Goal: Task Accomplishment & Management: Use online tool/utility

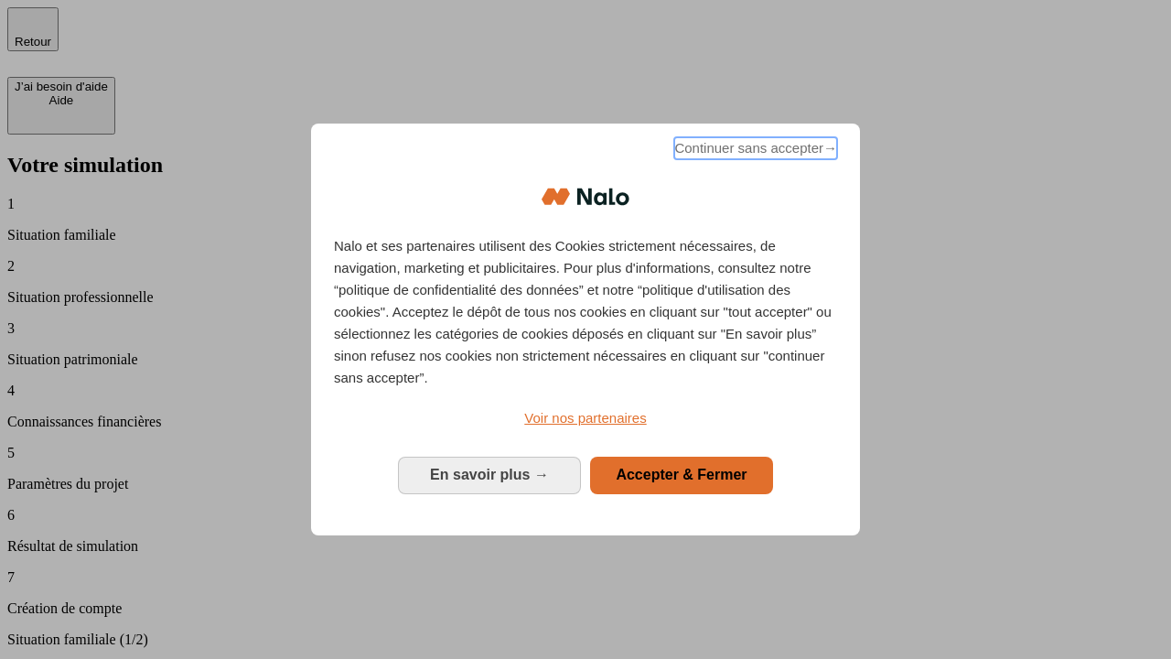
click at [754, 151] on span "Continuer sans accepter →" at bounding box center [755, 148] width 163 height 22
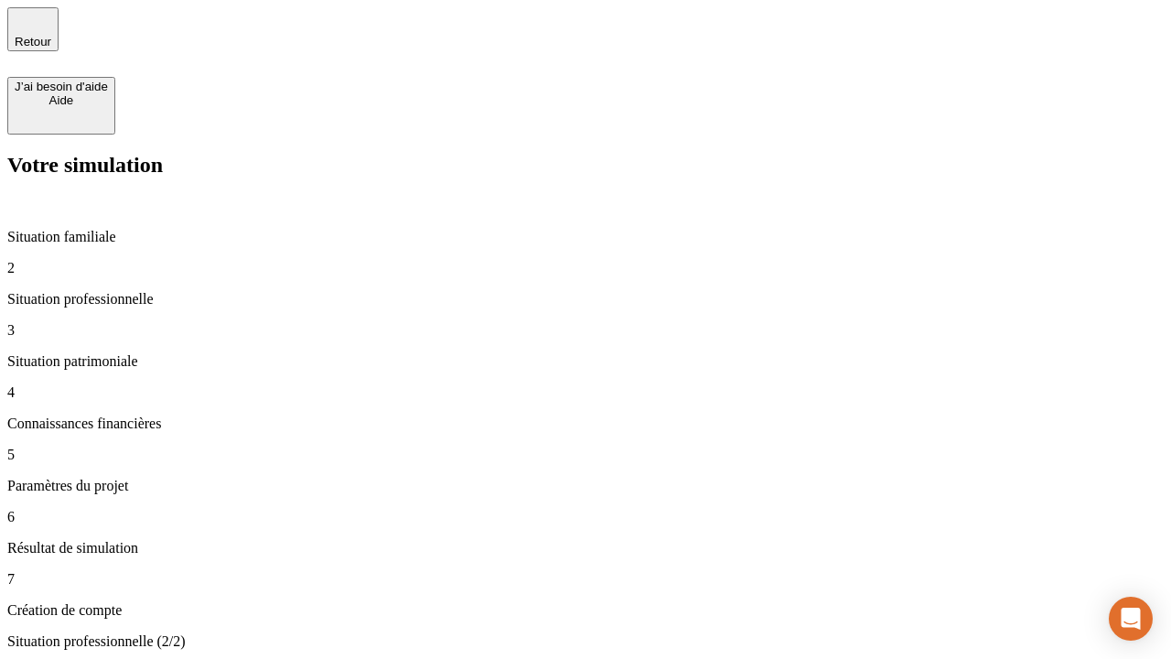
type input "30 000"
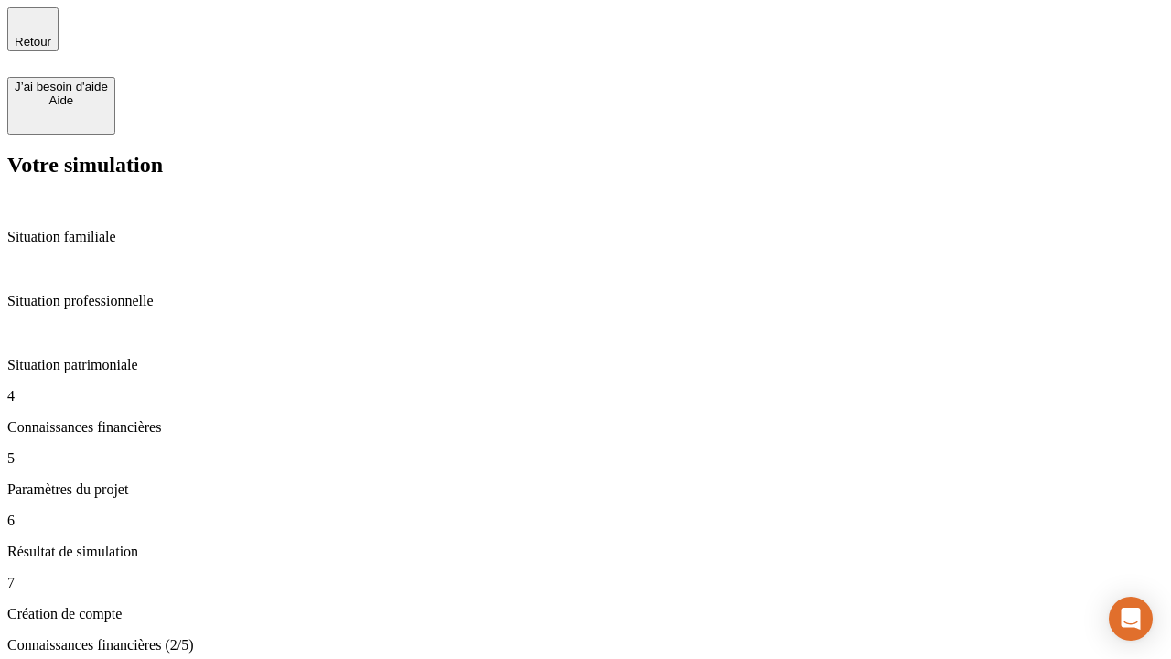
scroll to position [4, 0]
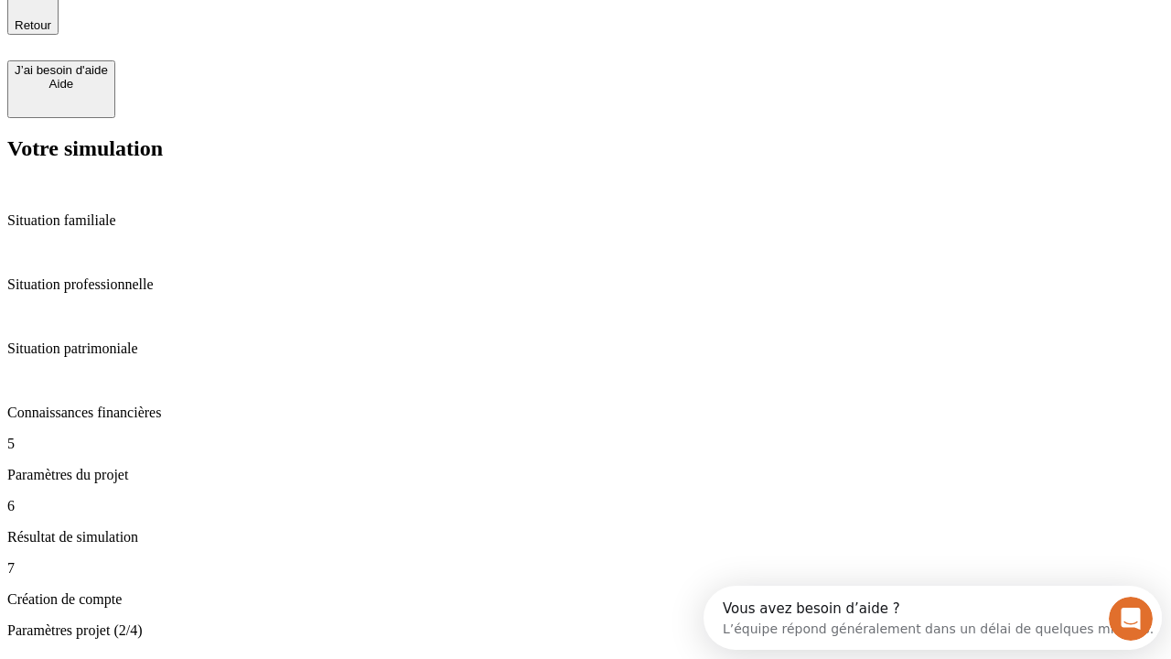
type input "25"
type input "1 000"
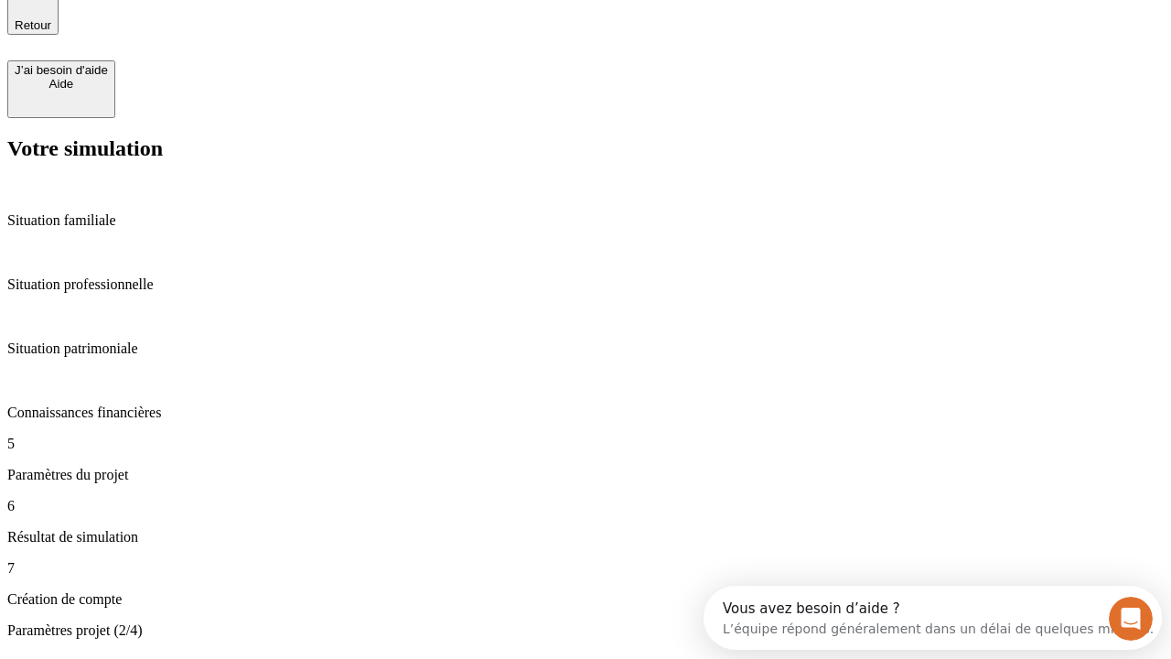
type input "640"
